Goal: Information Seeking & Learning: Find specific fact

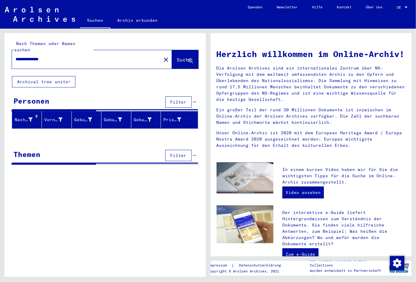
click at [168, 223] on div "**********" at bounding box center [104, 157] width 201 height 249
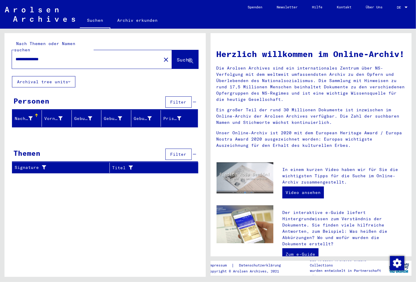
drag, startPoint x: 70, startPoint y: 52, endPoint x: 43, endPoint y: 56, distance: 27.2
click at [43, 56] on input "**********" at bounding box center [85, 59] width 138 height 6
click at [180, 57] on span "Suche" at bounding box center [184, 60] width 15 height 6
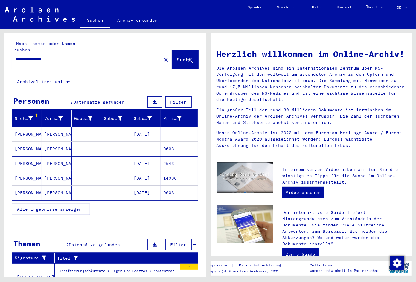
click at [154, 213] on div "Nachname Vorname Geburtsname Geburt‏ Geburtsdatum Prisoner # ASCHNOWITZ [PERSON…" at bounding box center [104, 166] width 201 height 113
click at [155, 157] on mat-cell "[DATE]" at bounding box center [146, 164] width 30 height 14
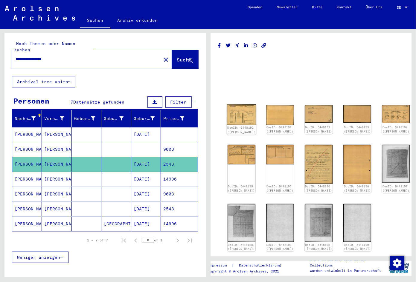
click at [229, 118] on img at bounding box center [240, 115] width 29 height 21
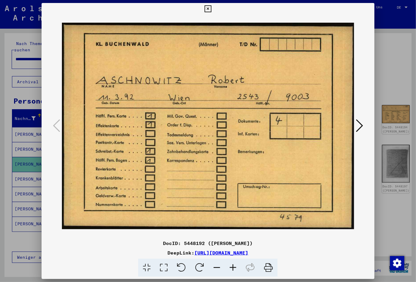
click at [217, 166] on img at bounding box center [208, 126] width 292 height 223
click at [357, 124] on icon at bounding box center [359, 126] width 7 height 14
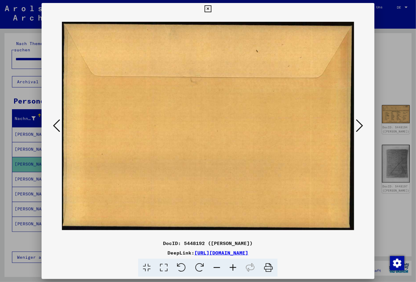
click at [356, 125] on button at bounding box center [359, 126] width 11 height 17
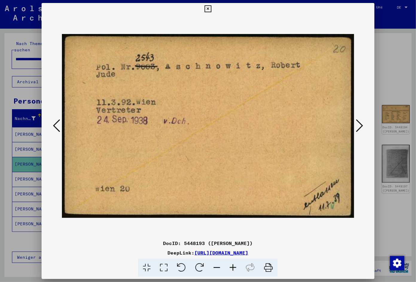
click at [356, 125] on button at bounding box center [359, 126] width 11 height 17
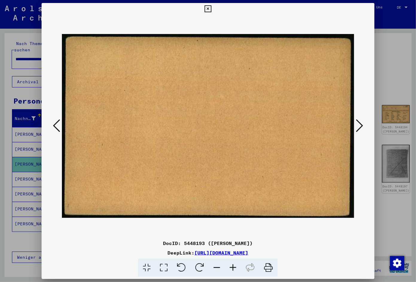
click at [356, 125] on button at bounding box center [359, 126] width 11 height 17
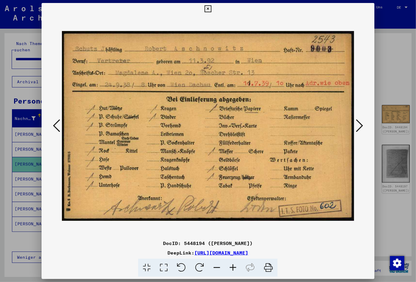
click at [360, 130] on icon at bounding box center [359, 126] width 7 height 14
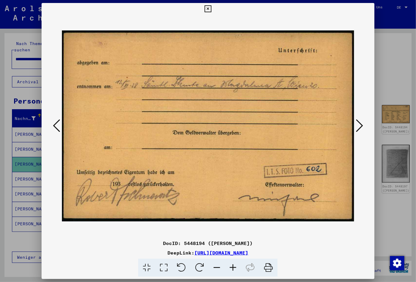
click at [360, 130] on icon at bounding box center [359, 126] width 7 height 14
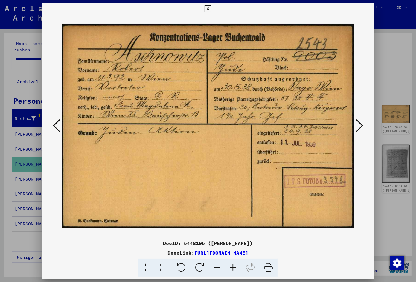
click at [360, 130] on icon at bounding box center [359, 126] width 7 height 14
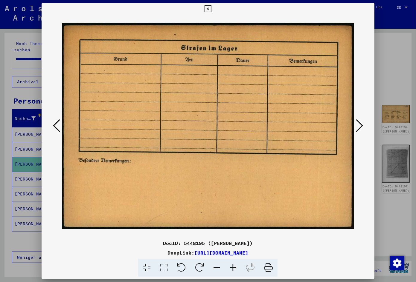
click at [360, 130] on icon at bounding box center [359, 126] width 7 height 14
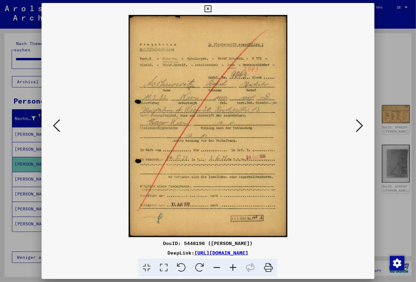
click at [360, 130] on icon at bounding box center [359, 126] width 7 height 14
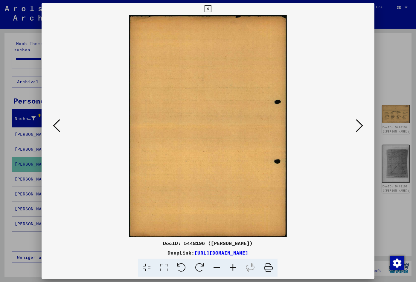
click at [360, 130] on icon at bounding box center [359, 126] width 7 height 14
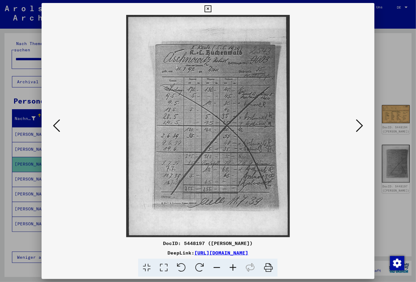
click at [360, 130] on icon at bounding box center [359, 126] width 7 height 14
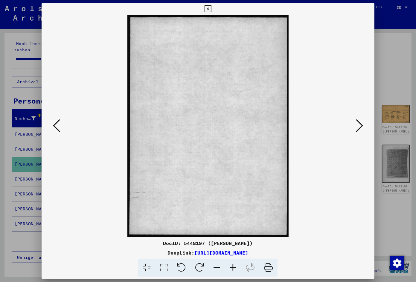
click at [360, 130] on icon at bounding box center [359, 126] width 7 height 14
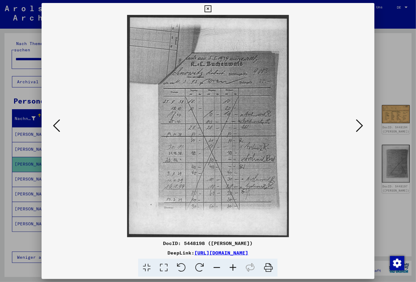
click at [360, 130] on icon at bounding box center [359, 126] width 7 height 14
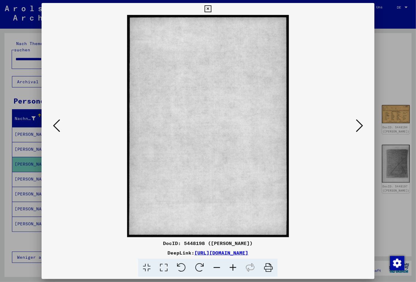
drag, startPoint x: 360, startPoint y: 130, endPoint x: 357, endPoint y: 131, distance: 3.3
click at [357, 131] on icon at bounding box center [359, 126] width 7 height 14
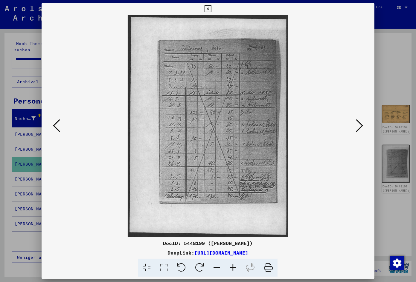
click at [357, 131] on icon at bounding box center [359, 126] width 7 height 14
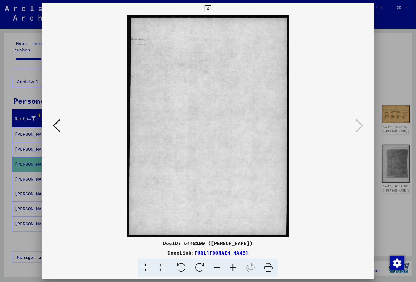
click at [211, 9] on icon at bounding box center [207, 8] width 7 height 7
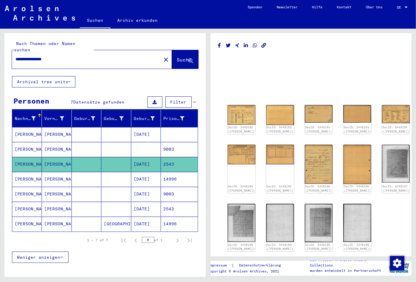
click at [236, 104] on div "DocID: 5448192 ([PERSON_NAME]) DocID: 5448192 ([PERSON_NAME]) DocID: 5448193 ([…" at bounding box center [311, 178] width 172 height 151
click at [236, 109] on img at bounding box center [240, 115] width 29 height 21
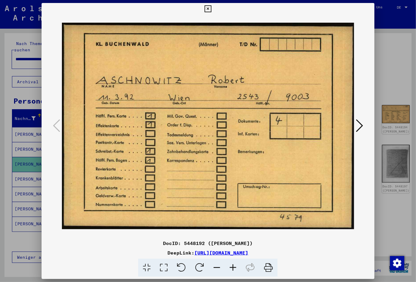
drag, startPoint x: 327, startPoint y: 255, endPoint x: 132, endPoint y: 257, distance: 195.1
click at [132, 257] on div "DocID: 5448192 ([PERSON_NAME]) DeepLink: [URL][DOMAIN_NAME]" at bounding box center [208, 258] width 333 height 37
copy div "[URL][DOMAIN_NAME]"
click at [211, 9] on icon at bounding box center [207, 8] width 7 height 7
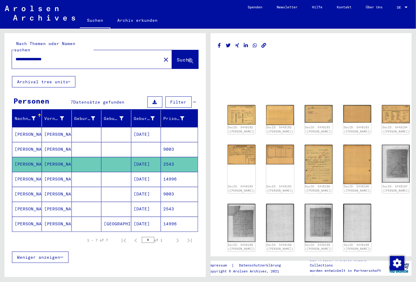
click at [143, 176] on mat-cell "[DATE]" at bounding box center [146, 179] width 30 height 15
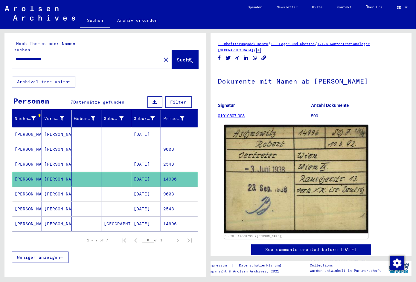
click at [296, 195] on img at bounding box center [296, 179] width 144 height 109
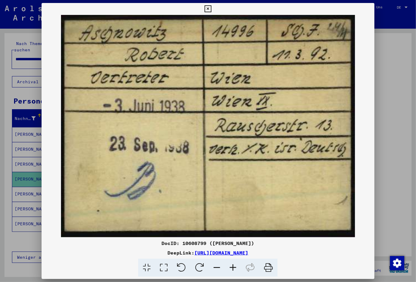
drag, startPoint x: 327, startPoint y: 255, endPoint x: 132, endPoint y: 254, distance: 195.1
click at [132, 254] on div "DeepLink: [URL][DOMAIN_NAME]" at bounding box center [208, 252] width 333 height 7
copy div "[URL][DOMAIN_NAME]"
drag, startPoint x: 278, startPoint y: 191, endPoint x: 306, endPoint y: 142, distance: 57.0
click at [276, 191] on img at bounding box center [208, 126] width 333 height 223
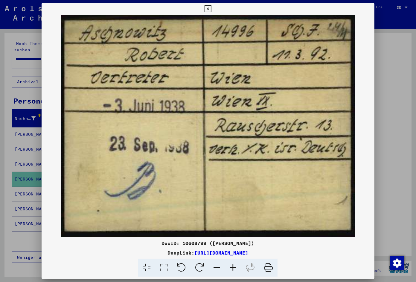
click at [211, 9] on icon at bounding box center [207, 8] width 7 height 7
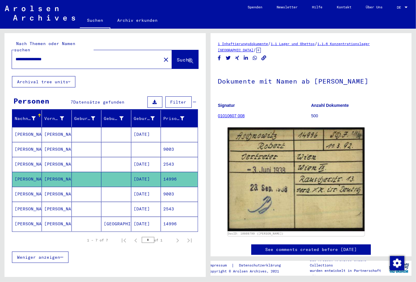
click at [138, 188] on mat-cell "[DATE]" at bounding box center [146, 194] width 30 height 15
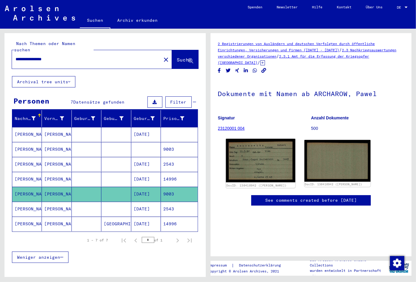
click at [254, 150] on img at bounding box center [260, 161] width 69 height 44
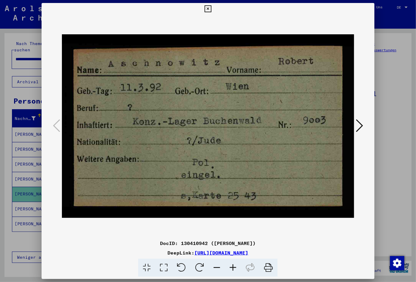
drag, startPoint x: 328, startPoint y: 253, endPoint x: 131, endPoint y: 255, distance: 196.6
click at [131, 255] on div "DeepLink: [URL][DOMAIN_NAME]" at bounding box center [208, 252] width 333 height 7
copy link "[URL][DOMAIN_NAME]"
drag, startPoint x: 321, startPoint y: 132, endPoint x: 320, endPoint y: 128, distance: 4.6
click at [320, 128] on img at bounding box center [208, 126] width 292 height 223
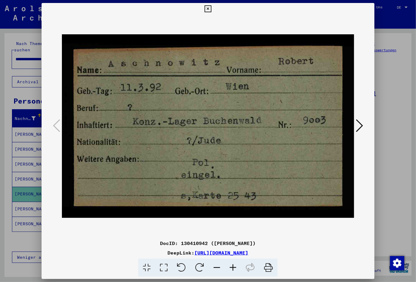
click at [211, 6] on icon at bounding box center [207, 8] width 7 height 7
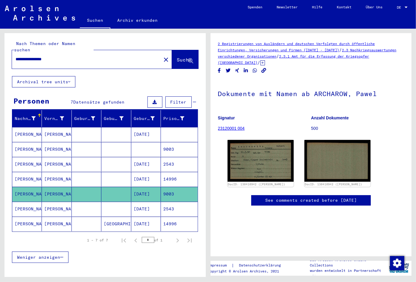
click at [152, 206] on mat-cell "[DATE]" at bounding box center [146, 209] width 30 height 15
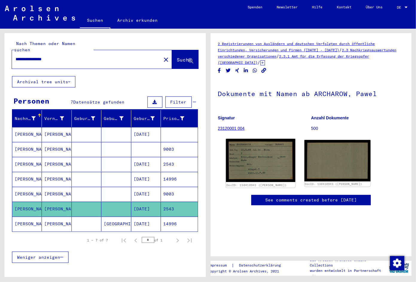
click at [260, 163] on img at bounding box center [260, 160] width 69 height 43
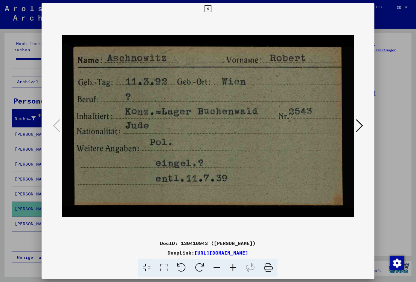
drag, startPoint x: 330, startPoint y: 252, endPoint x: 130, endPoint y: 249, distance: 199.3
click at [130, 249] on div "DocID: 130410943 ([PERSON_NAME]) DeepLink: [URL][DOMAIN_NAME]" at bounding box center [208, 258] width 333 height 37
copy div "[URL][DOMAIN_NAME]"
click at [213, 5] on button at bounding box center [208, 9] width 10 height 12
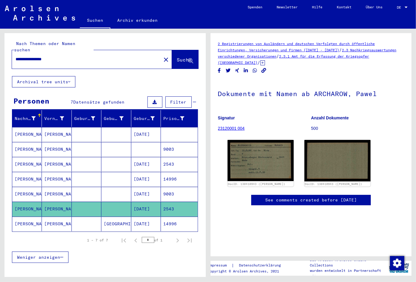
click at [152, 218] on mat-cell "[DATE]" at bounding box center [146, 224] width 30 height 15
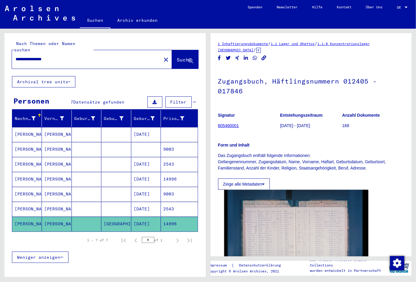
click at [287, 190] on img at bounding box center [296, 238] width 144 height 96
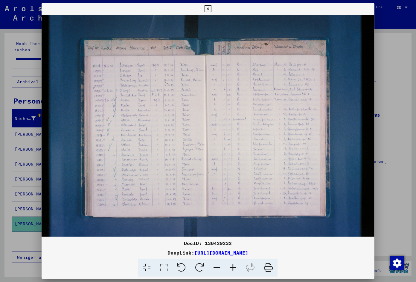
drag, startPoint x: 330, startPoint y: 252, endPoint x: 130, endPoint y: 254, distance: 200.2
click at [130, 254] on div "DeepLink: [URL][DOMAIN_NAME]" at bounding box center [208, 252] width 333 height 7
copy div "[URL][DOMAIN_NAME]"
click at [211, 10] on icon at bounding box center [207, 8] width 7 height 7
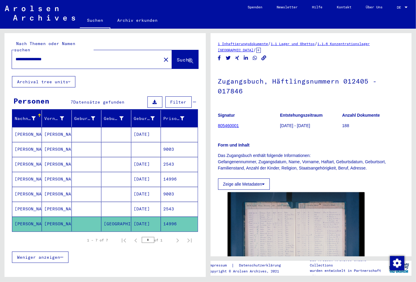
click at [151, 129] on mat-cell "[DATE]" at bounding box center [146, 134] width 30 height 15
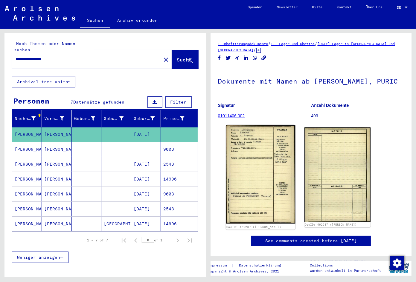
click at [255, 167] on img at bounding box center [260, 174] width 69 height 99
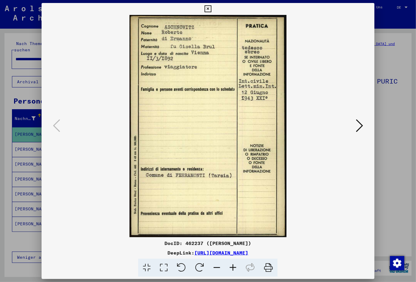
drag, startPoint x: 330, startPoint y: 251, endPoint x: 135, endPoint y: 251, distance: 194.8
click at [135, 251] on div "DeepLink: [URL][DOMAIN_NAME]" at bounding box center [208, 252] width 333 height 7
copy div "[URL][DOMAIN_NAME]"
drag, startPoint x: 206, startPoint y: 108, endPoint x: 283, endPoint y: 97, distance: 76.9
click at [207, 108] on img at bounding box center [208, 126] width 292 height 223
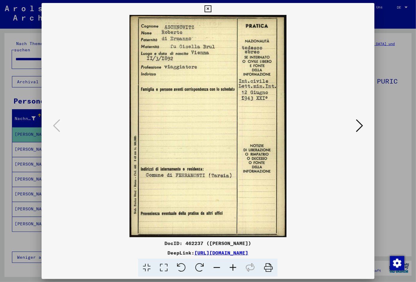
click at [362, 128] on icon at bounding box center [359, 126] width 7 height 14
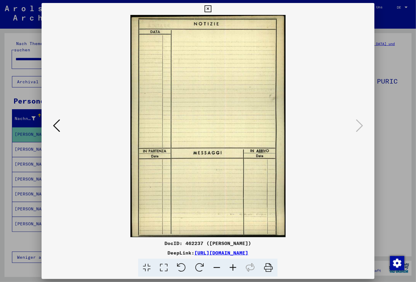
click at [55, 127] on icon at bounding box center [56, 126] width 7 height 14
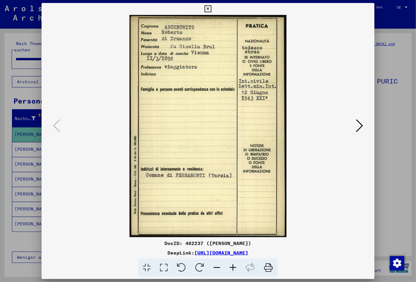
click at [9, 87] on div at bounding box center [208, 141] width 416 height 282
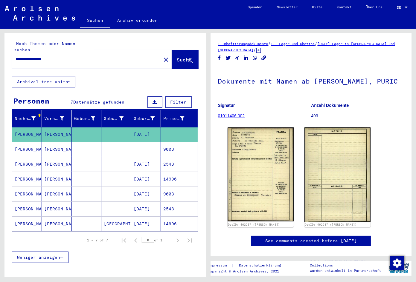
click at [148, 127] on mat-cell "[DATE]" at bounding box center [146, 134] width 30 height 15
click at [149, 142] on mat-cell at bounding box center [146, 149] width 30 height 15
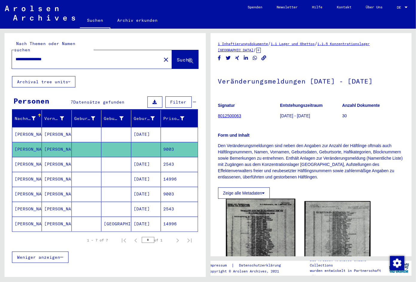
click at [267, 209] on img at bounding box center [260, 248] width 69 height 98
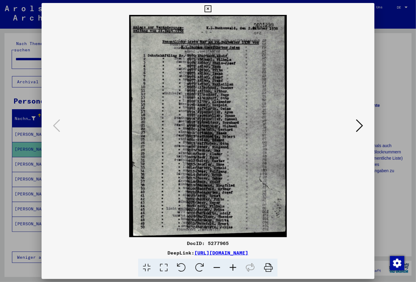
drag, startPoint x: 328, startPoint y: 253, endPoint x: 133, endPoint y: 254, distance: 195.7
click at [133, 254] on div "DeepLink: [URL][DOMAIN_NAME]" at bounding box center [208, 252] width 333 height 7
copy div "[URL][DOMAIN_NAME]"
click at [211, 11] on icon at bounding box center [207, 8] width 7 height 7
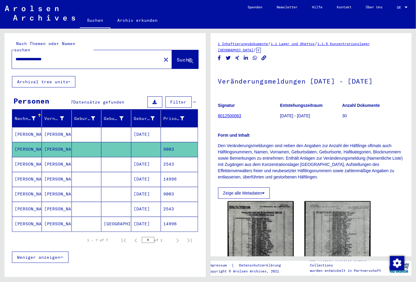
click at [140, 127] on mat-cell "[DATE]" at bounding box center [146, 134] width 30 height 15
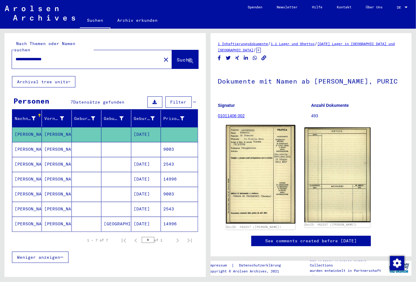
click at [241, 172] on img at bounding box center [260, 174] width 69 height 99
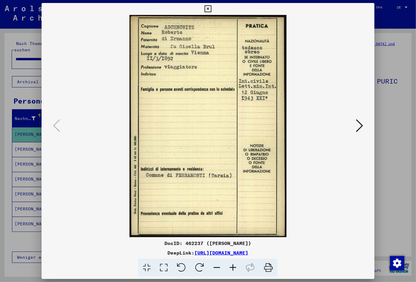
drag, startPoint x: 331, startPoint y: 254, endPoint x: 135, endPoint y: 255, distance: 196.6
click at [135, 255] on div "DeepLink: [URL][DOMAIN_NAME]" at bounding box center [208, 252] width 333 height 7
copy div "[URL][DOMAIN_NAME]"
click at [213, 5] on button at bounding box center [208, 9] width 10 height 12
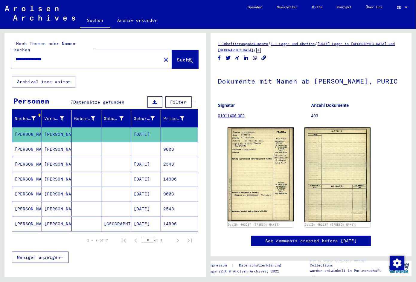
drag, startPoint x: 183, startPoint y: 74, endPoint x: 88, endPoint y: 61, distance: 95.7
click at [182, 74] on div "**********" at bounding box center [104, 169] width 201 height 273
drag, startPoint x: 74, startPoint y: 49, endPoint x: 56, endPoint y: 49, distance: 18.2
click at [51, 53] on div "**********" at bounding box center [84, 59] width 145 height 13
drag, startPoint x: 59, startPoint y: 49, endPoint x: 66, endPoint y: 53, distance: 7.6
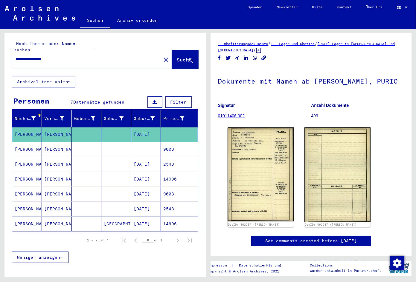
click at [66, 53] on div "**********" at bounding box center [84, 59] width 145 height 13
drag, startPoint x: 66, startPoint y: 53, endPoint x: 43, endPoint y: 51, distance: 22.8
click at [43, 56] on input "**********" at bounding box center [87, 59] width 142 height 6
click at [181, 57] on span "Suche" at bounding box center [185, 60] width 16 height 6
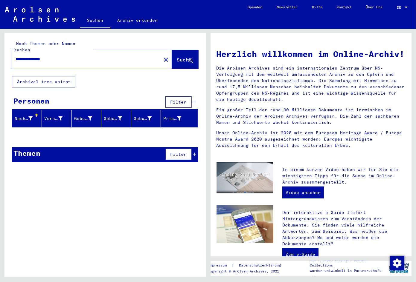
click at [150, 70] on div "**********" at bounding box center [104, 100] width 201 height 134
drag, startPoint x: 59, startPoint y: 52, endPoint x: 49, endPoint y: 53, distance: 10.5
click at [49, 56] on input "**********" at bounding box center [85, 59] width 138 height 6
type input "**********"
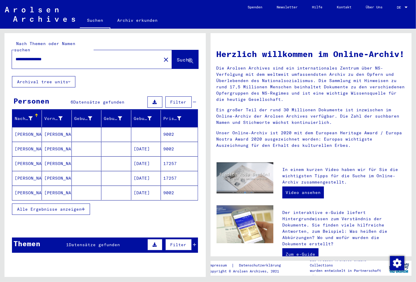
click at [281, 60] on h1 "Herzlich willkommen im Online-Archiv!" at bounding box center [310, 54] width 189 height 13
click at [151, 72] on div "**********" at bounding box center [104, 145] width 201 height 225
click at [144, 144] on mat-cell "[DATE]" at bounding box center [146, 149] width 30 height 14
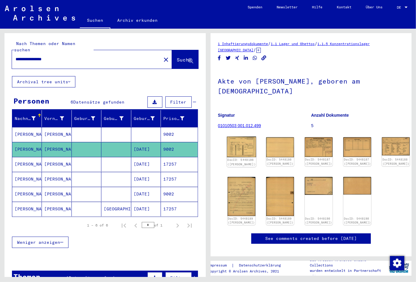
click at [230, 158] on link "DocID: 5448186 ([PERSON_NAME])" at bounding box center [241, 162] width 28 height 8
click at [238, 160] on link "DocID: 5448186 ([PERSON_NAME])" at bounding box center [241, 162] width 28 height 8
